Goal: Task Accomplishment & Management: Manage account settings

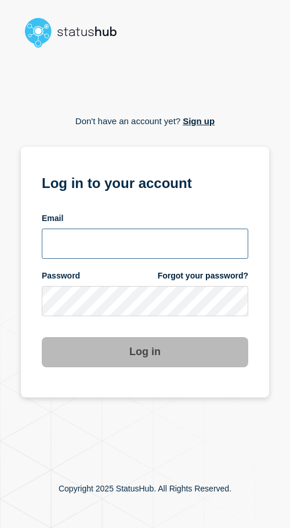
type input "xandra.martens@conexon.us"
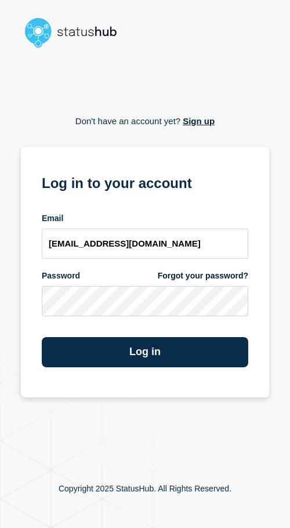
click at [117, 383] on section "Log in to your account Email xandra.martens@conexon.us Password Forgot your pas…" at bounding box center [145, 272] width 248 height 251
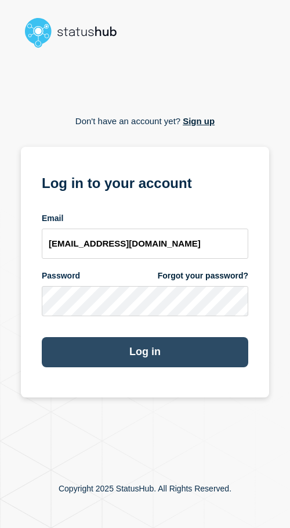
click at [136, 361] on button "Log in" at bounding box center [145, 352] width 207 height 30
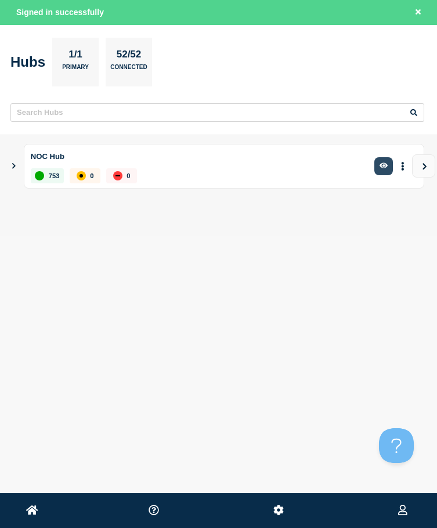
click at [290, 165] on button "button" at bounding box center [383, 166] width 19 height 18
